Goal: Information Seeking & Learning: Learn about a topic

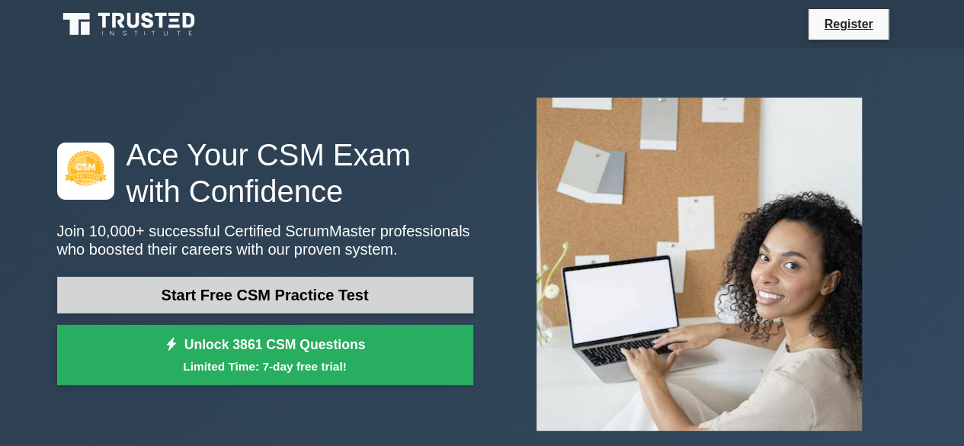
click at [338, 297] on link "Start Free CSM Practice Test" at bounding box center [265, 295] width 416 height 37
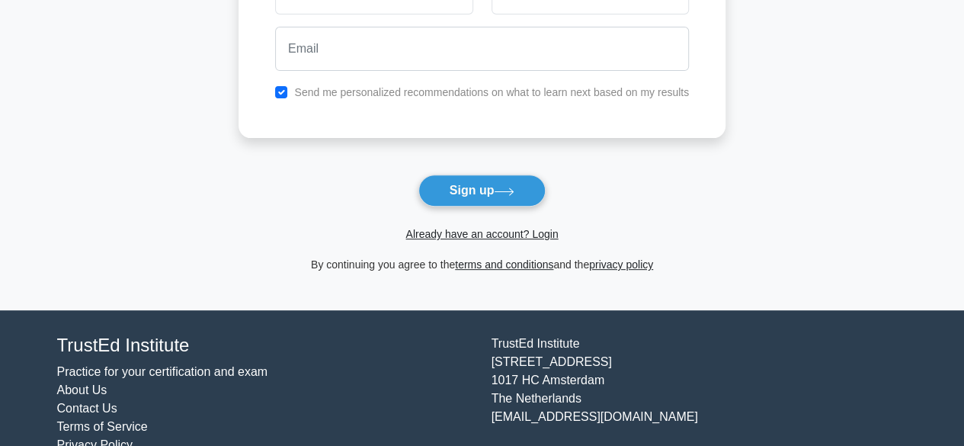
scroll to position [223, 0]
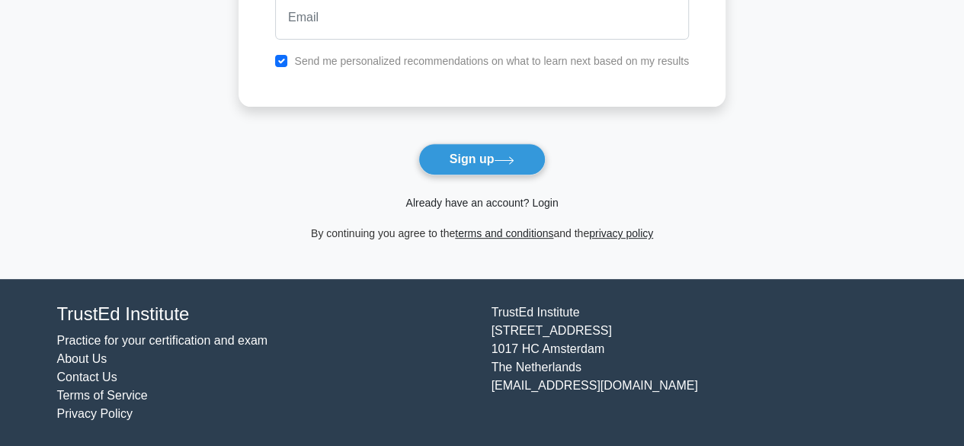
click at [501, 204] on link "Already have an account? Login" at bounding box center [481, 203] width 152 height 12
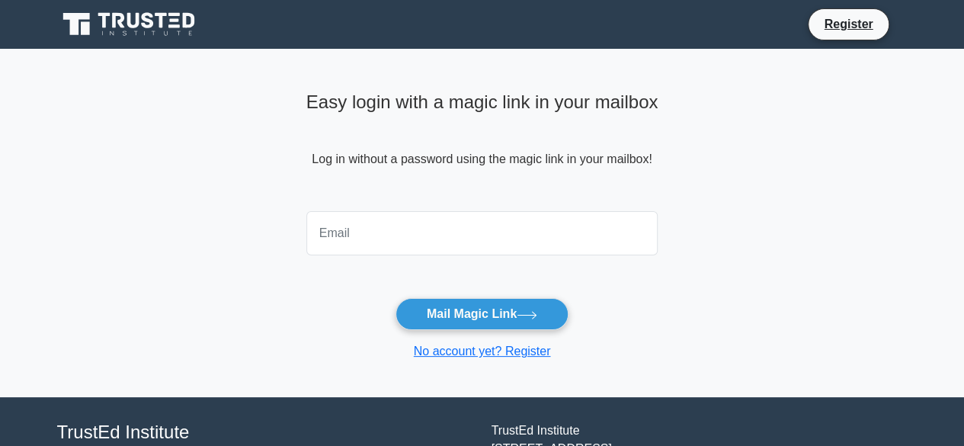
click at [425, 235] on input "email" at bounding box center [482, 233] width 352 height 44
type input "saijeetendra@rediffmail.com"
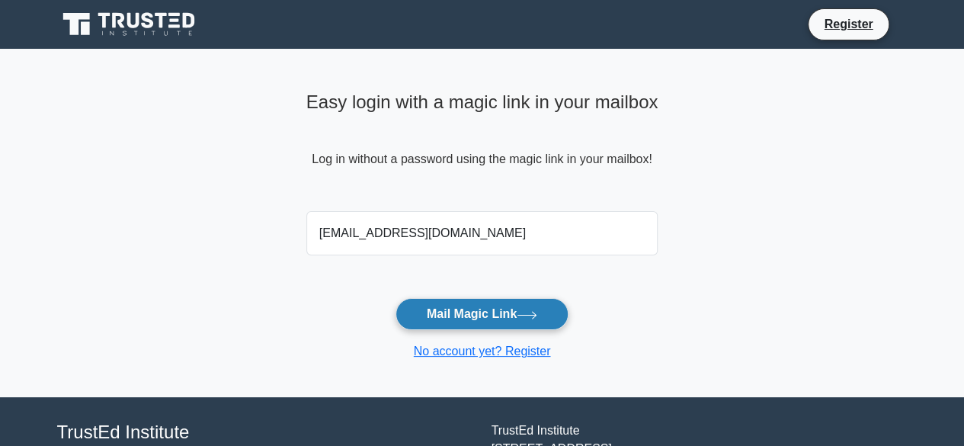
click at [490, 313] on button "Mail Magic Link" at bounding box center [481, 314] width 173 height 32
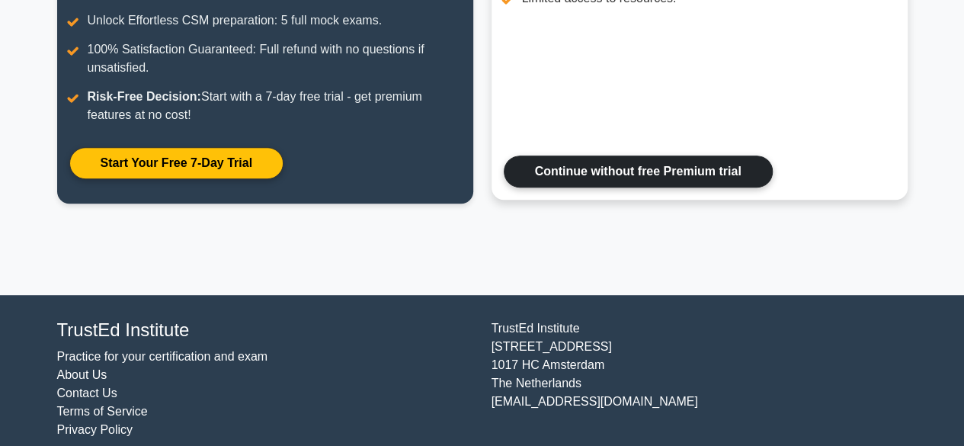
scroll to position [350, 0]
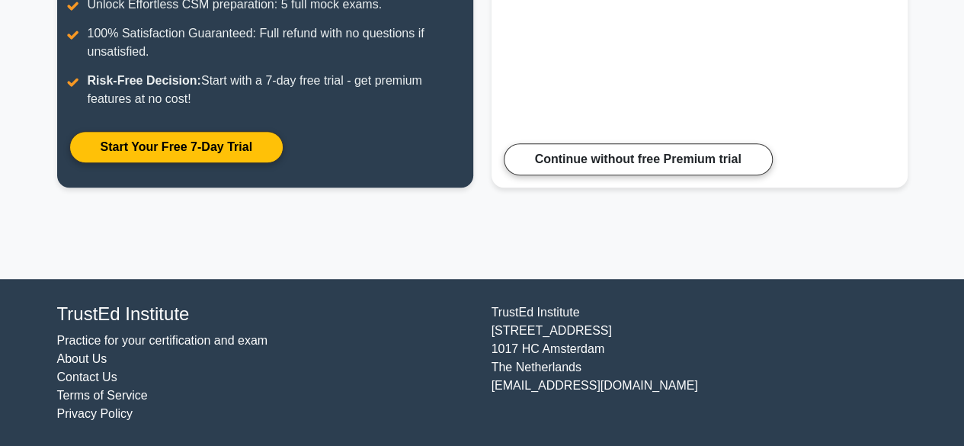
click at [140, 337] on link "Practice for your certification and exam" at bounding box center [162, 340] width 211 height 13
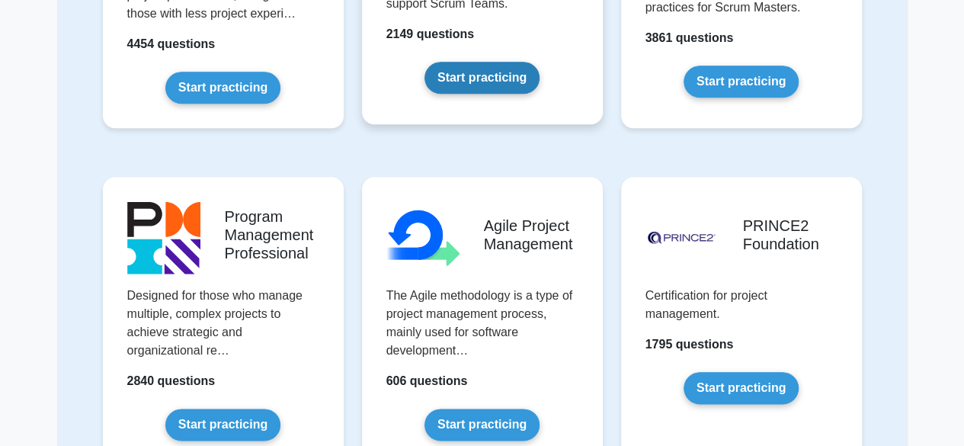
scroll to position [533, 0]
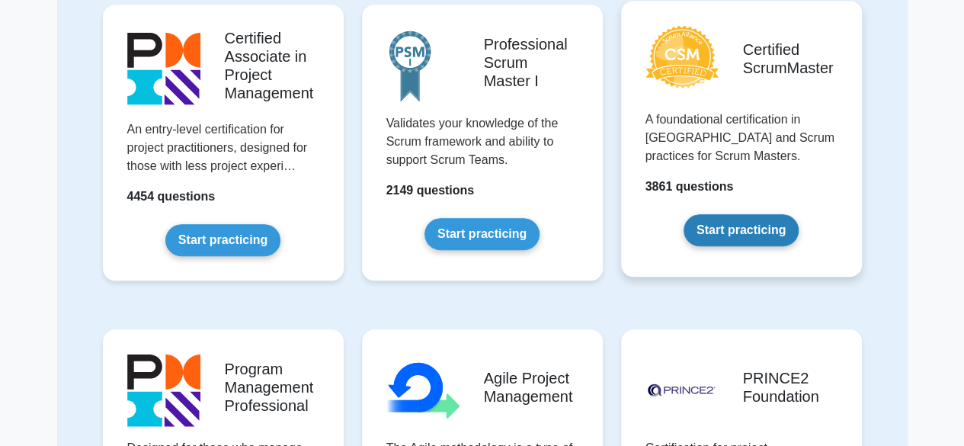
click at [739, 225] on link "Start practicing" at bounding box center [740, 230] width 115 height 32
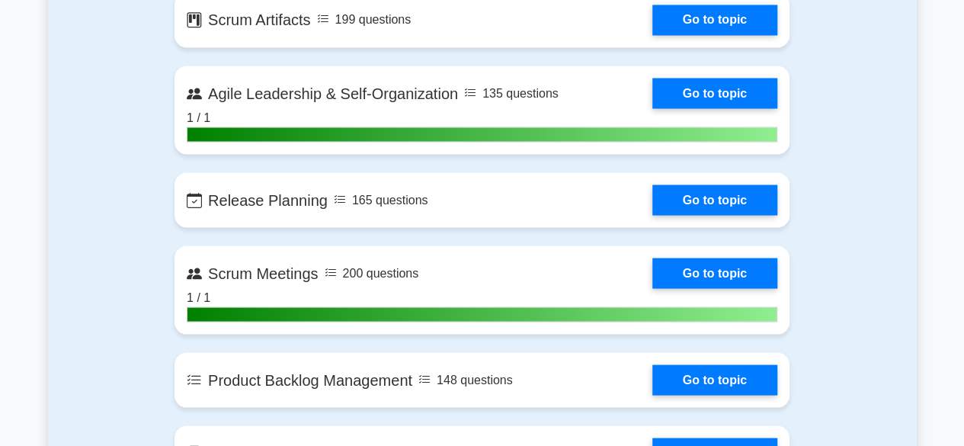
scroll to position [990, 0]
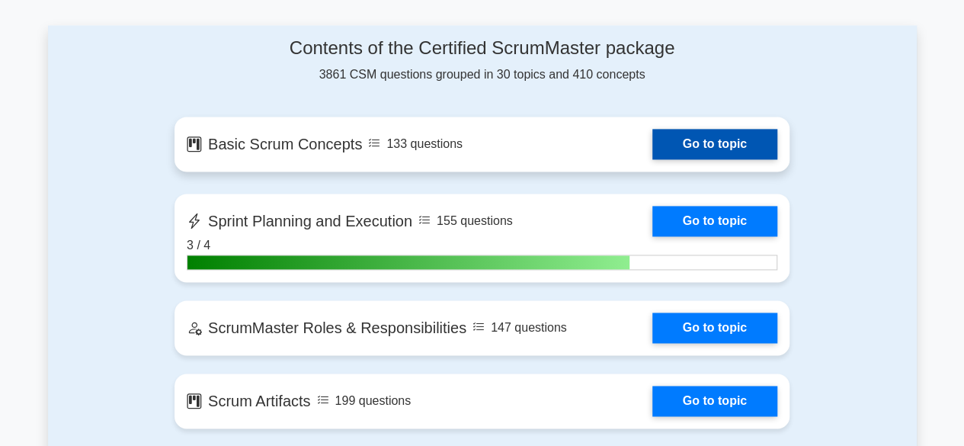
click at [708, 136] on link "Go to topic" at bounding box center [714, 144] width 125 height 30
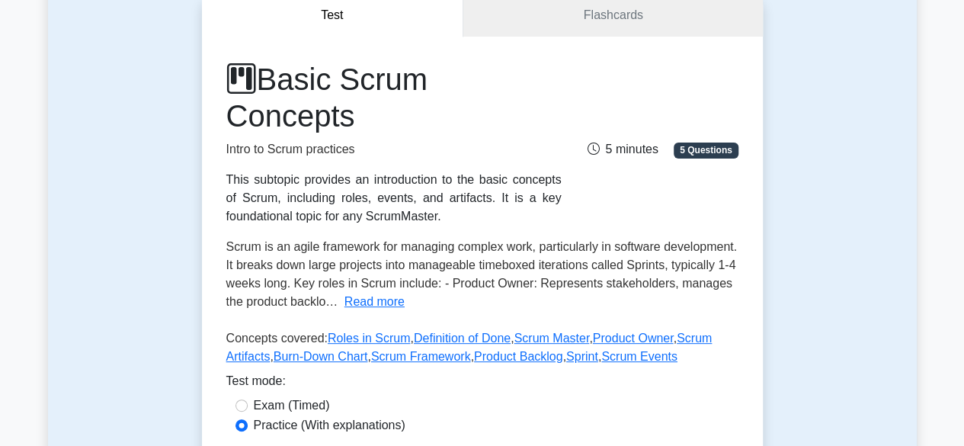
scroll to position [152, 0]
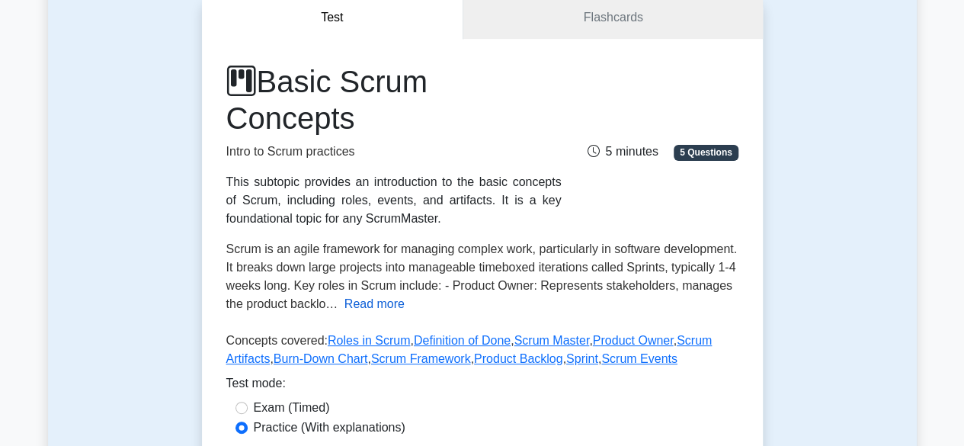
click at [367, 301] on button "Read more" at bounding box center [374, 304] width 60 height 18
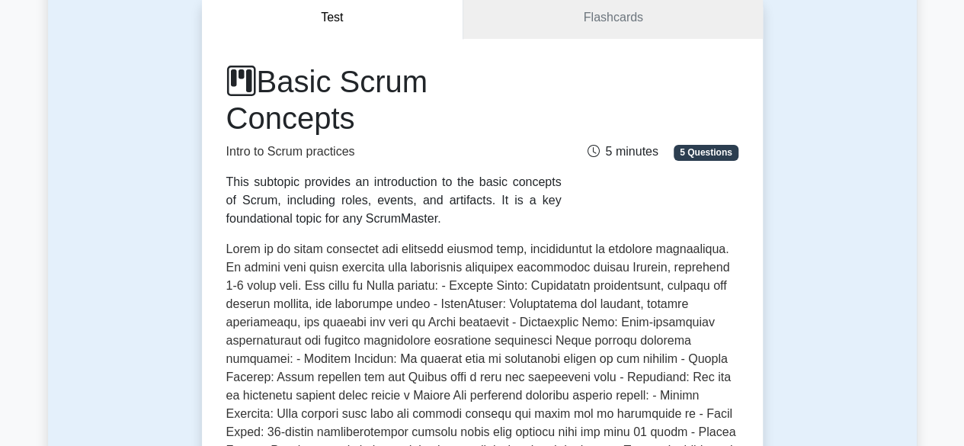
scroll to position [229, 0]
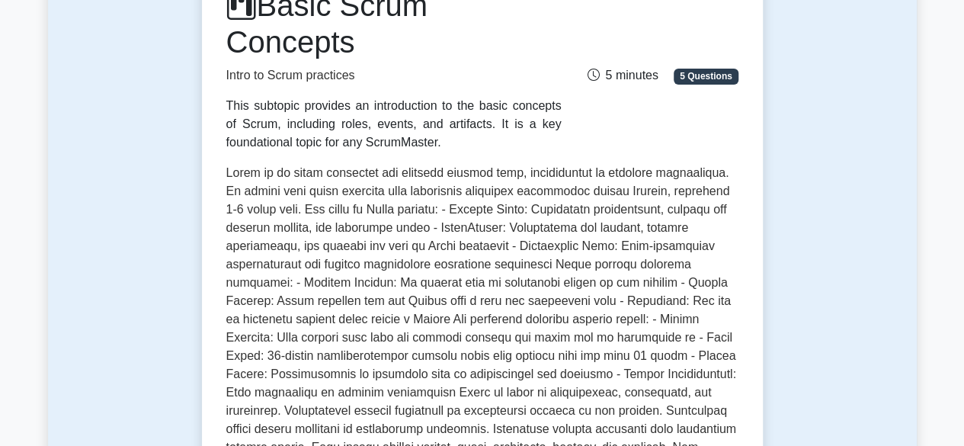
drag, startPoint x: 226, startPoint y: 109, endPoint x: 437, endPoint y: 150, distance: 215.0
click at [437, 150] on div "This subtopic provides an introduction to the basic concepts of Scrum, includin…" at bounding box center [393, 124] width 335 height 55
copy div "This subtopic provides an introduction to the basic concepts of Scrum, includin…"
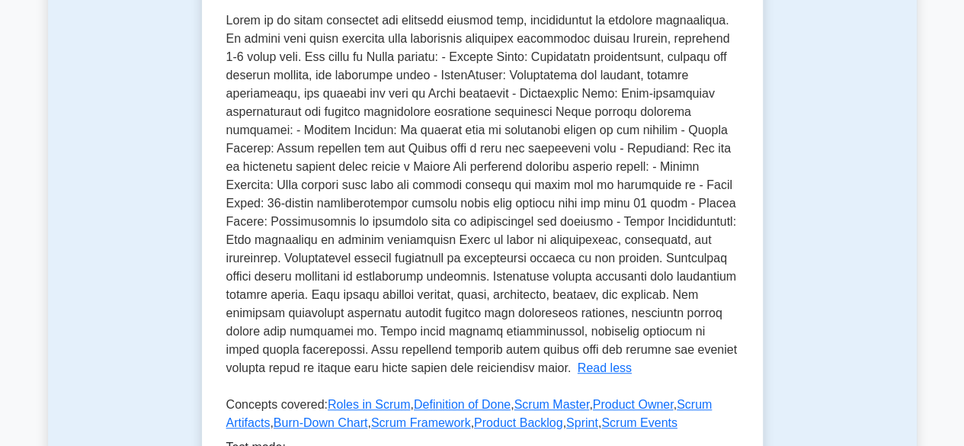
scroll to position [305, 0]
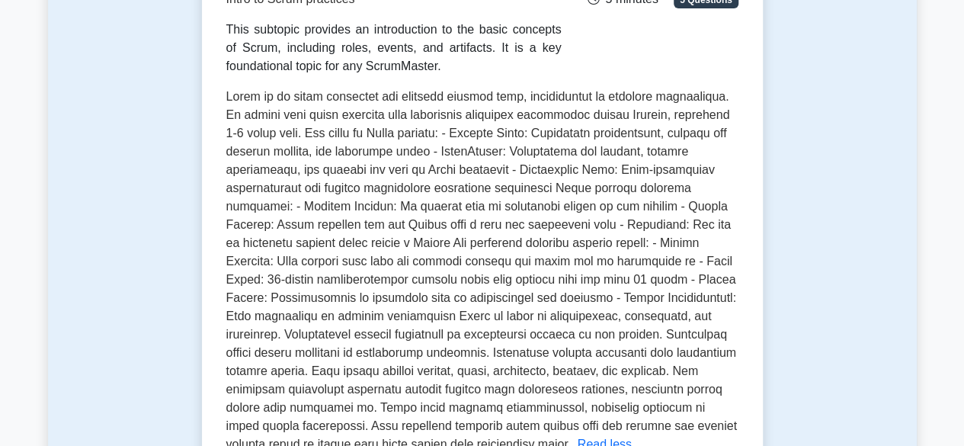
copy div "This subtopic provides an introduction to the basic concepts of Scrum, includin…"
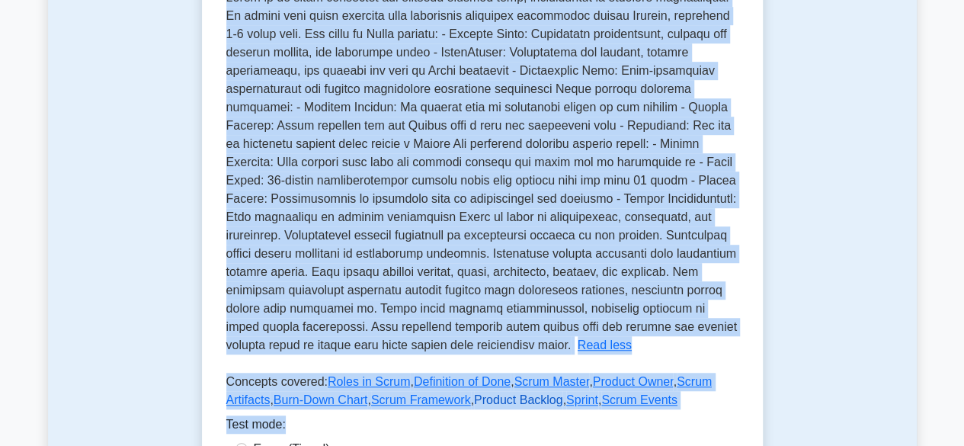
scroll to position [445, 0]
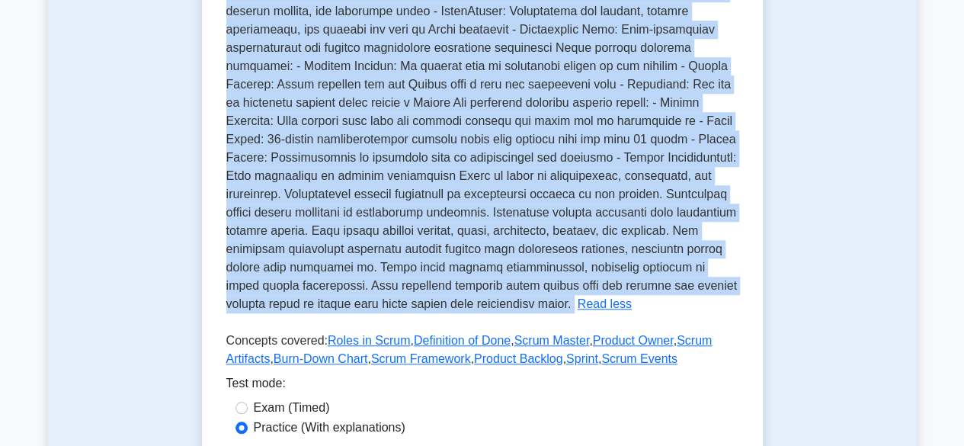
drag, startPoint x: 226, startPoint y: 93, endPoint x: 531, endPoint y: 309, distance: 373.3
click at [531, 309] on p "Scrum is an agile framework for managing complex work, particularly in software…" at bounding box center [481, 130] width 510 height 360
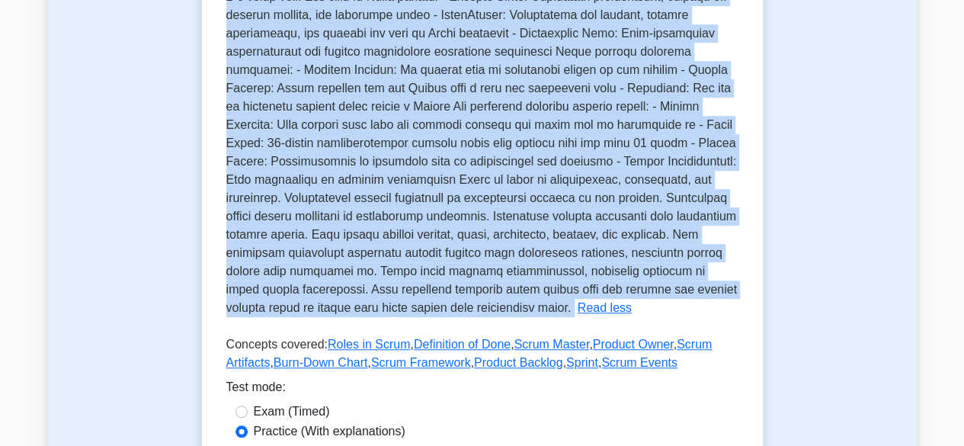
copy p "Scrum is an agile framework for managing complex work, particularly in software…"
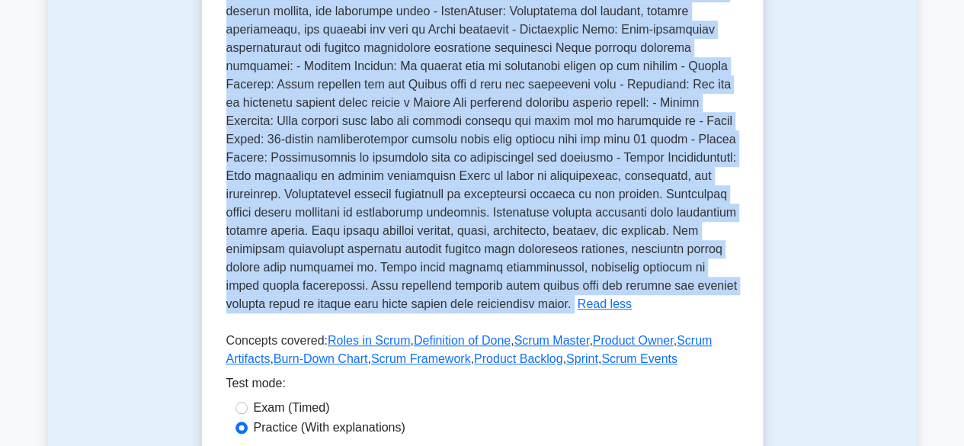
click at [536, 168] on span at bounding box center [481, 130] width 510 height 360
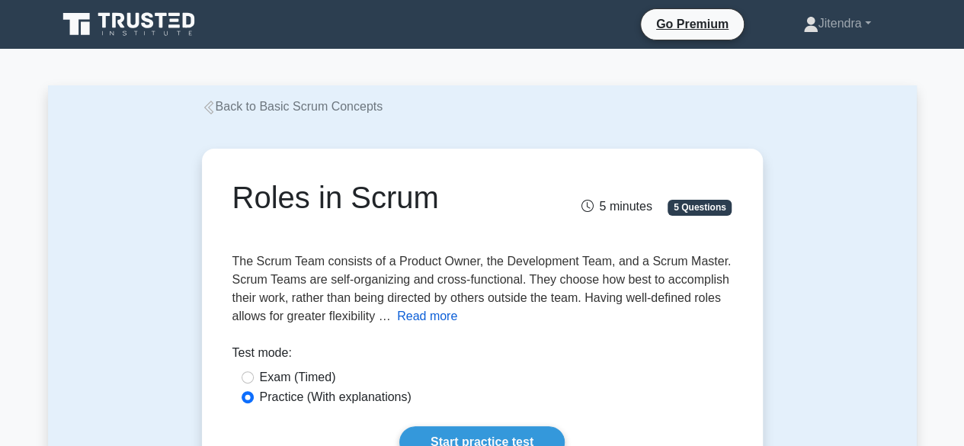
click at [430, 316] on button "Read more" at bounding box center [427, 316] width 60 height 18
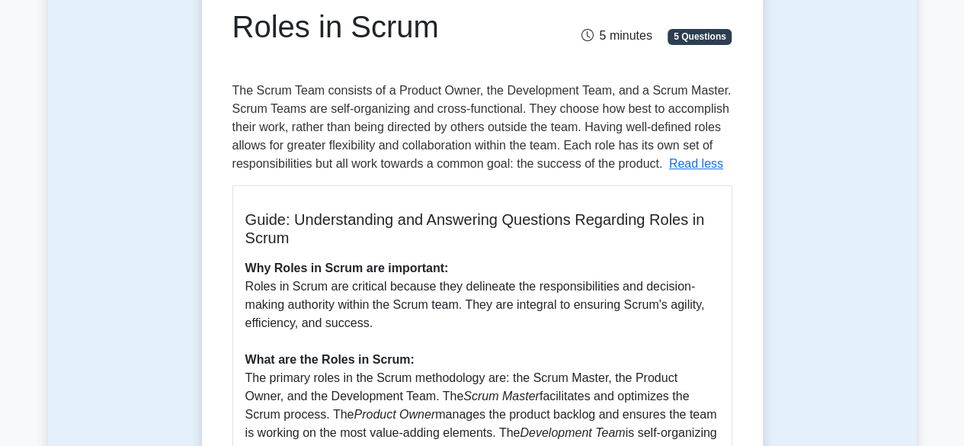
scroll to position [76, 0]
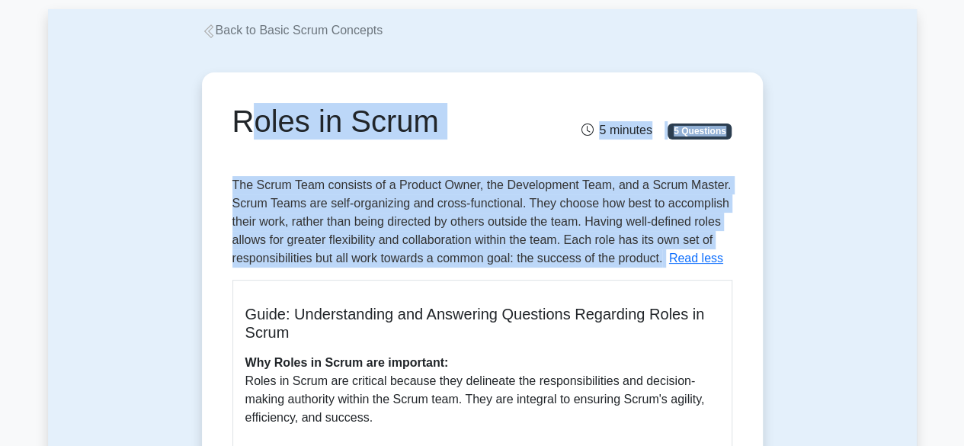
drag, startPoint x: 236, startPoint y: 120, endPoint x: 665, endPoint y: 262, distance: 451.9
copy div "Roles in Scrum 5 minutes 5 Questions The Scrum Team consists of a Product Owner…"
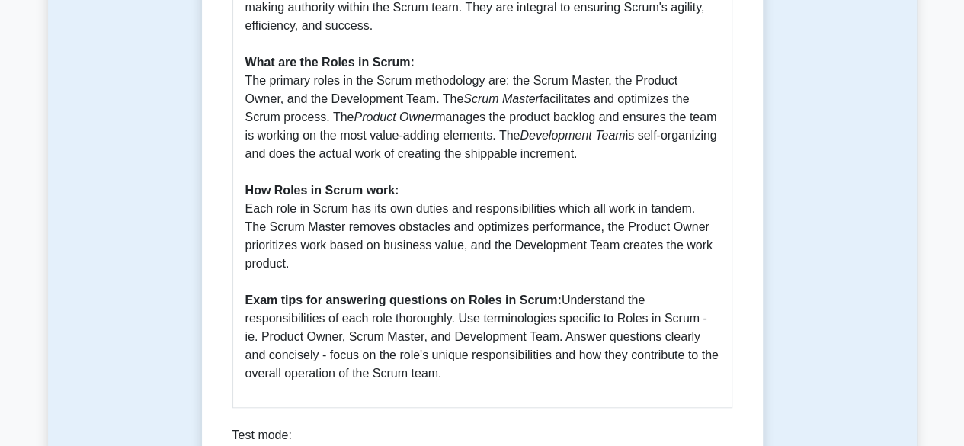
scroll to position [381, 0]
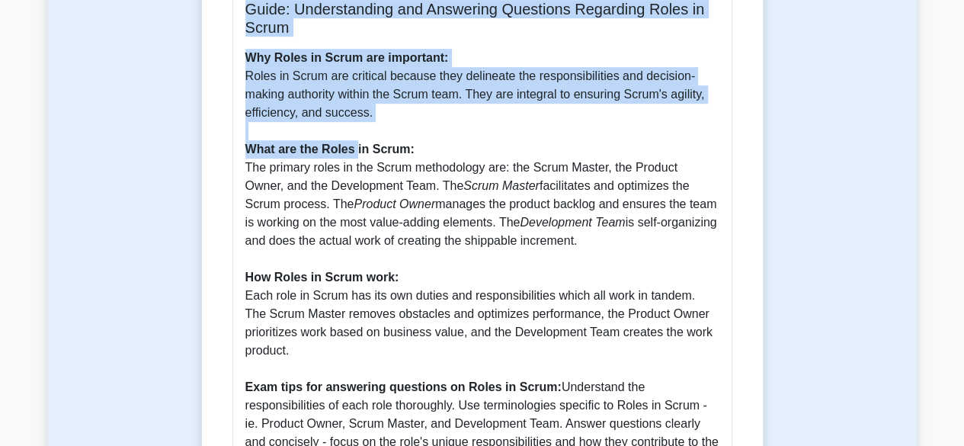
drag, startPoint x: 247, startPoint y: 9, endPoint x: 361, endPoint y: 158, distance: 187.4
click at [361, 158] on div "Guide: Understanding and Answering Questions Regarding Roles in Scrum Why Roles…" at bounding box center [482, 235] width 500 height 520
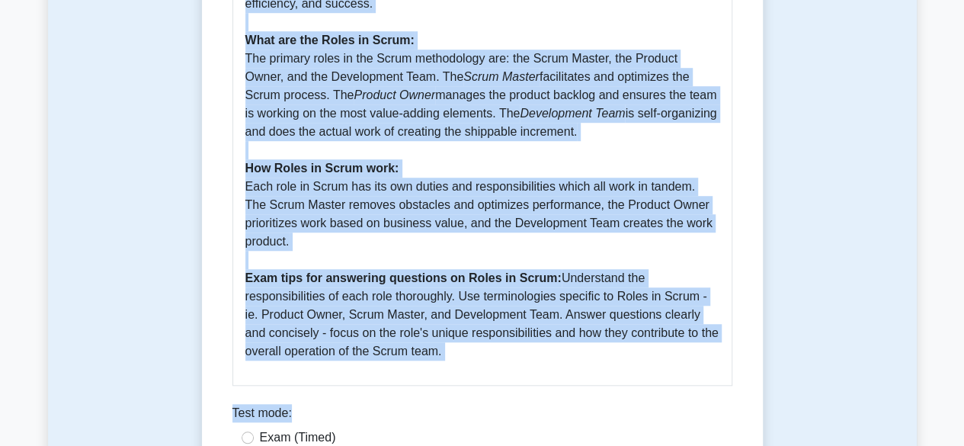
scroll to position [493, 0]
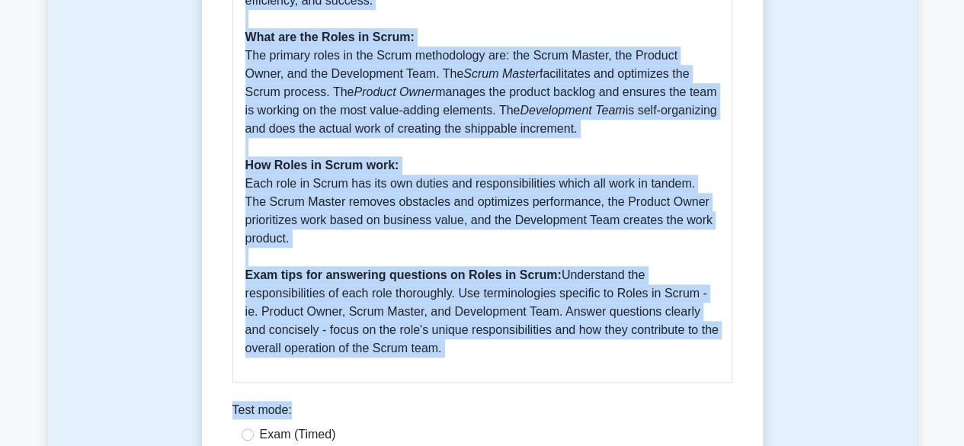
copy div "Guide: Understanding and Answering Questions Regarding Roles in Scrum Why Roles…"
click at [599, 168] on p "Why Roles in Scrum are important: Roles in Scrum are critical because they deli…" at bounding box center [482, 147] width 474 height 421
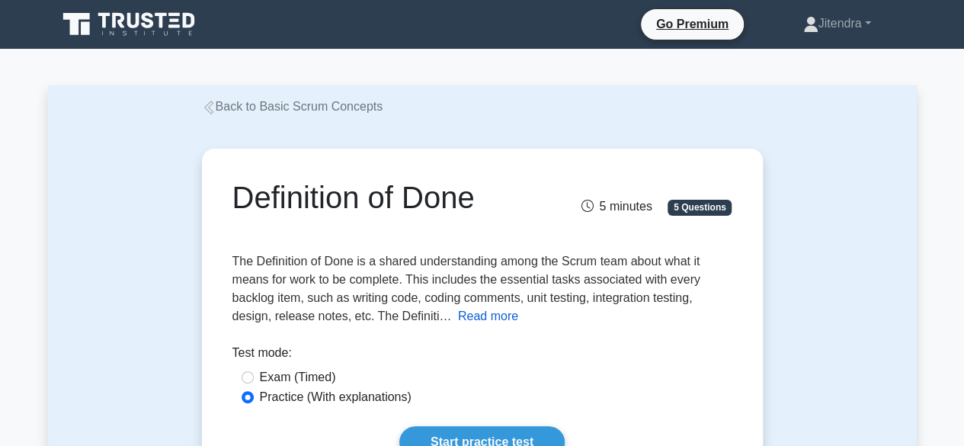
click at [485, 315] on button "Read more" at bounding box center [488, 316] width 60 height 18
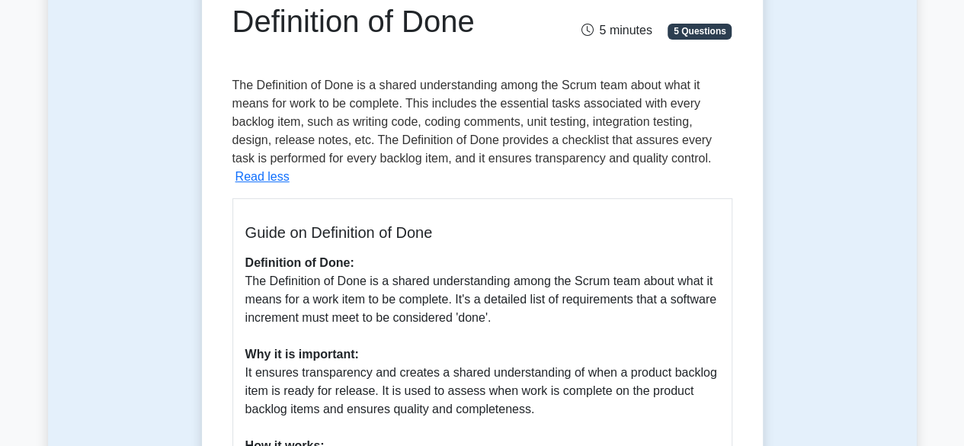
scroll to position [152, 0]
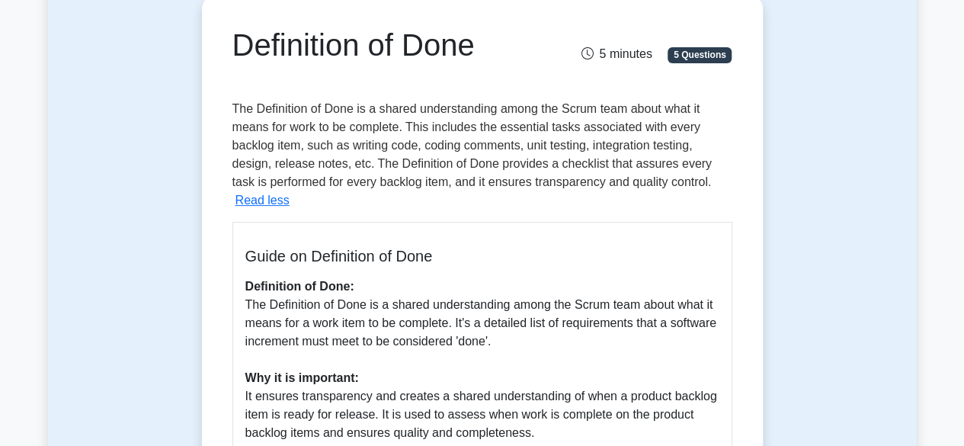
drag, startPoint x: 238, startPoint y: 49, endPoint x: 485, endPoint y: 57, distance: 247.0
click at [485, 57] on h1 "Definition of Done" at bounding box center [395, 45] width 327 height 37
copy h1 "Definition of Done"
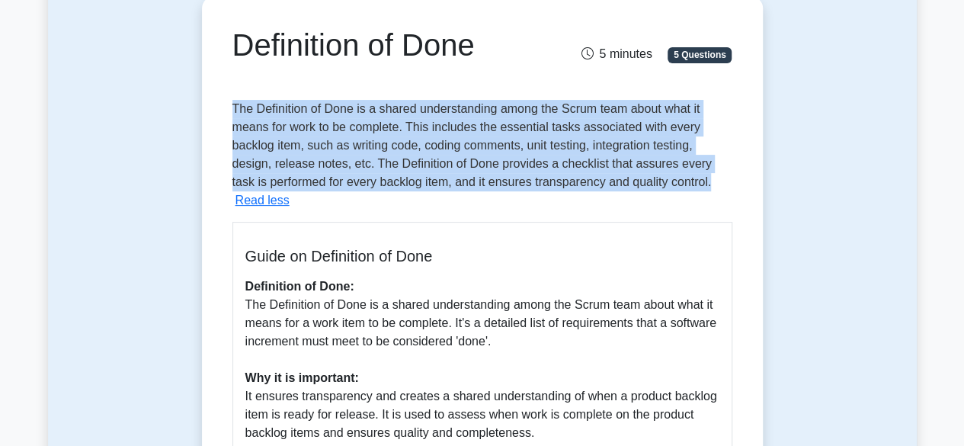
drag, startPoint x: 229, startPoint y: 108, endPoint x: 701, endPoint y: 181, distance: 477.8
click at [701, 181] on div "Definition of Done 5 minutes 5 Questions The Definition of Done is a shared und…" at bounding box center [482, 450] width 549 height 896
copy span "The Definition of Done is a shared understanding among the Scrum team about wha…"
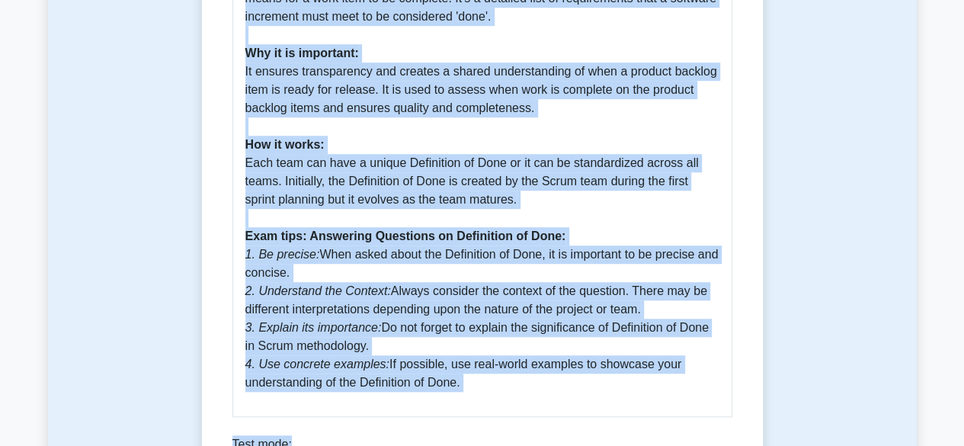
scroll to position [511, 0]
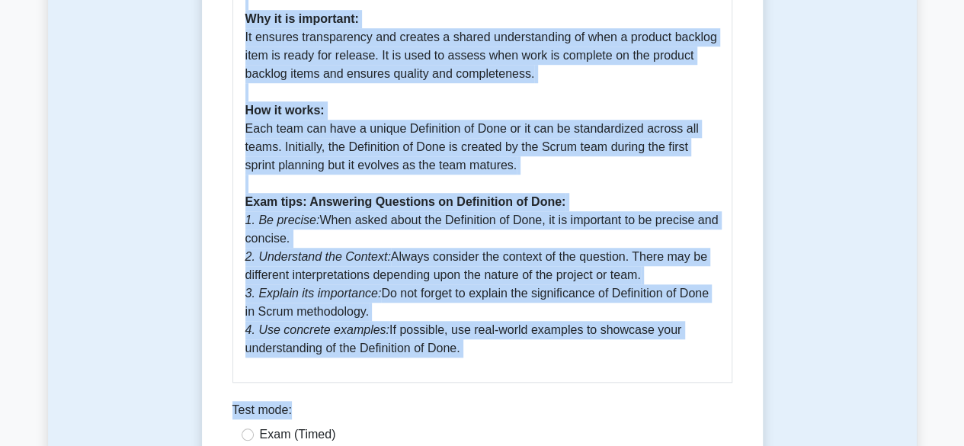
drag, startPoint x: 245, startPoint y: 30, endPoint x: 475, endPoint y: 348, distance: 393.3
click at [475, 348] on div "Guide on Definition of Done Definition of Done: The Definition of Done is a sha…" at bounding box center [482, 123] width 500 height 520
copy div "Guide on Definition of Done Definition of Done: The Definition of Done is a sha…"
